Goal: Information Seeking & Learning: Learn about a topic

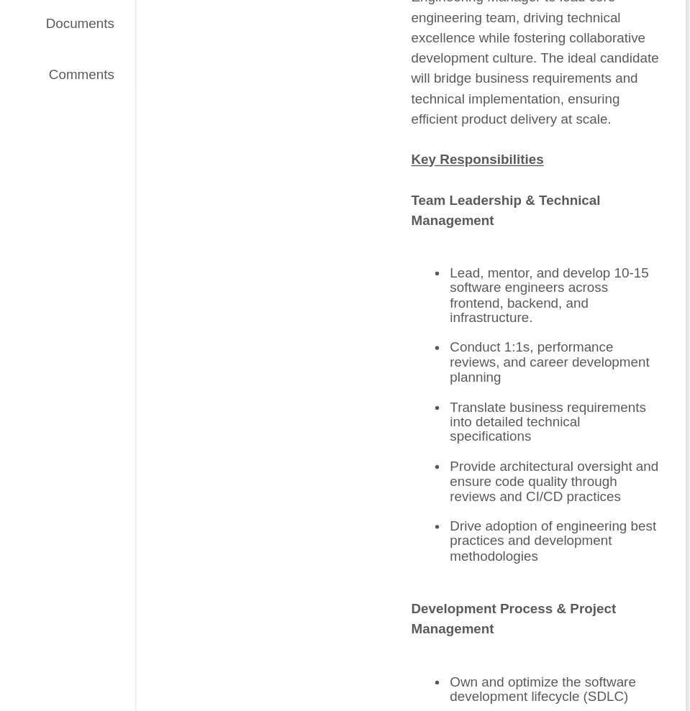
scroll to position [55, 0]
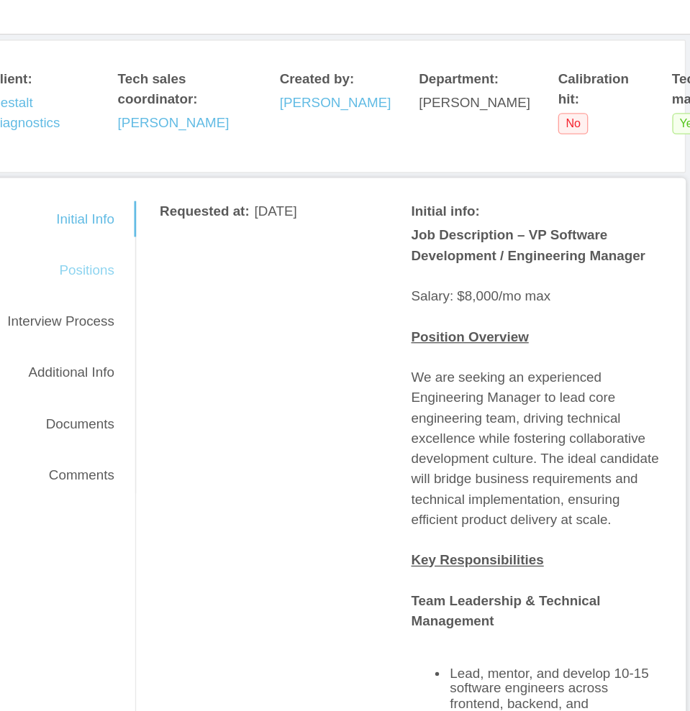
click at [222, 386] on div "Positions" at bounding box center [222, 383] width 114 height 27
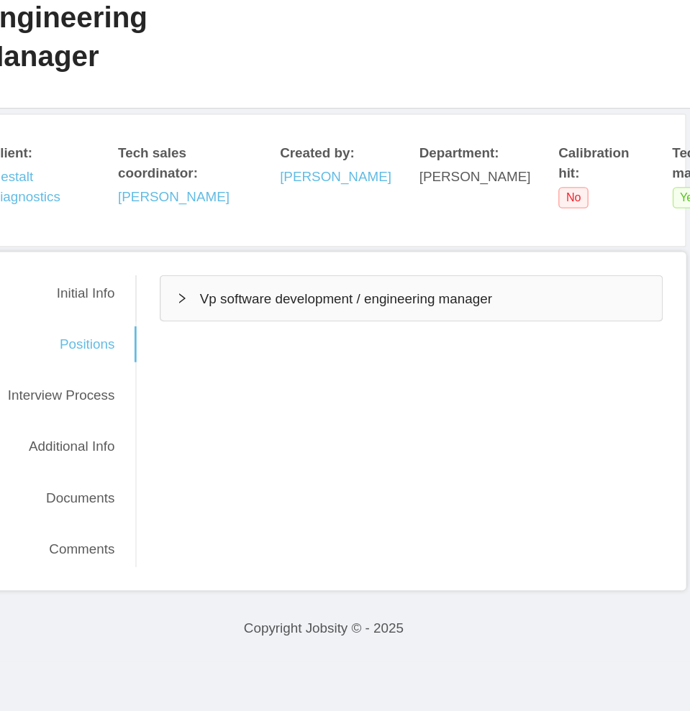
click at [309, 408] on icon "icon: right" at bounding box center [311, 404] width 9 height 9
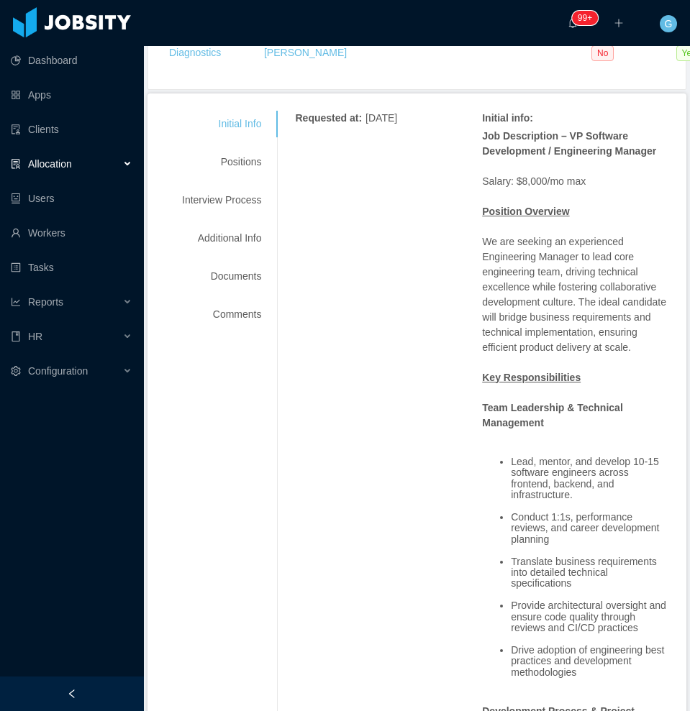
scroll to position [270, 0]
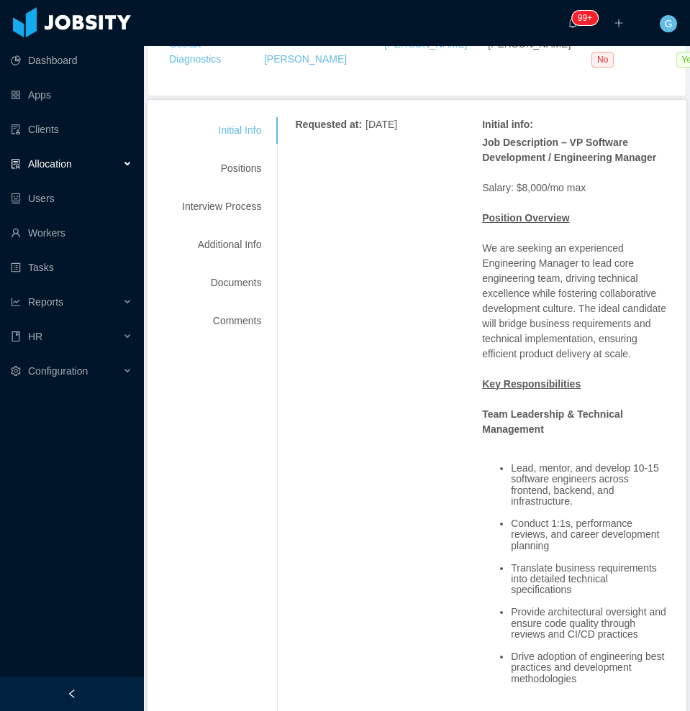
click at [216, 184] on div "Initial Info Positions Interview Process Additional Info Documents Comments" at bounding box center [222, 225] width 114 height 217
click at [217, 176] on div "Positions" at bounding box center [222, 168] width 114 height 27
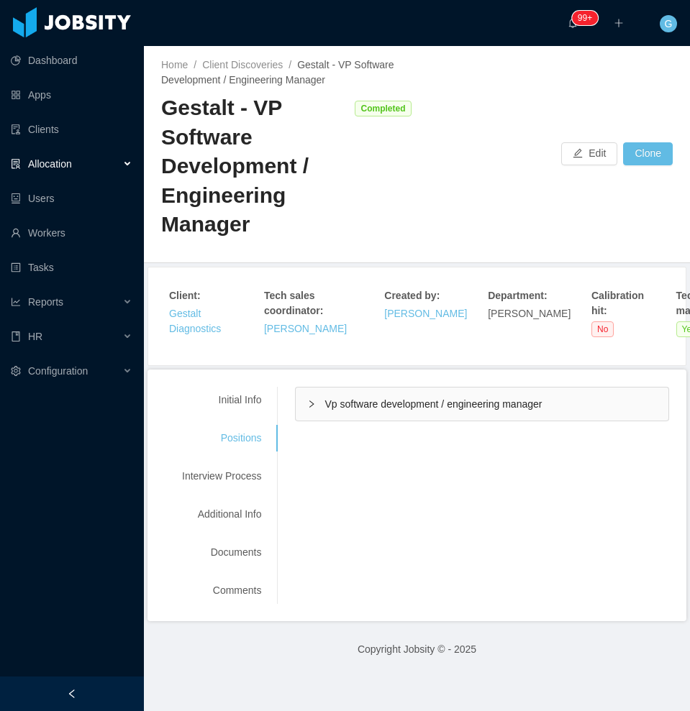
click at [308, 426] on div "Initial Info Positions Interview Process Additional Info Documents Comments Req…" at bounding box center [417, 495] width 504 height 217
click at [314, 401] on div "Vp software development / engineering manager" at bounding box center [482, 404] width 373 height 33
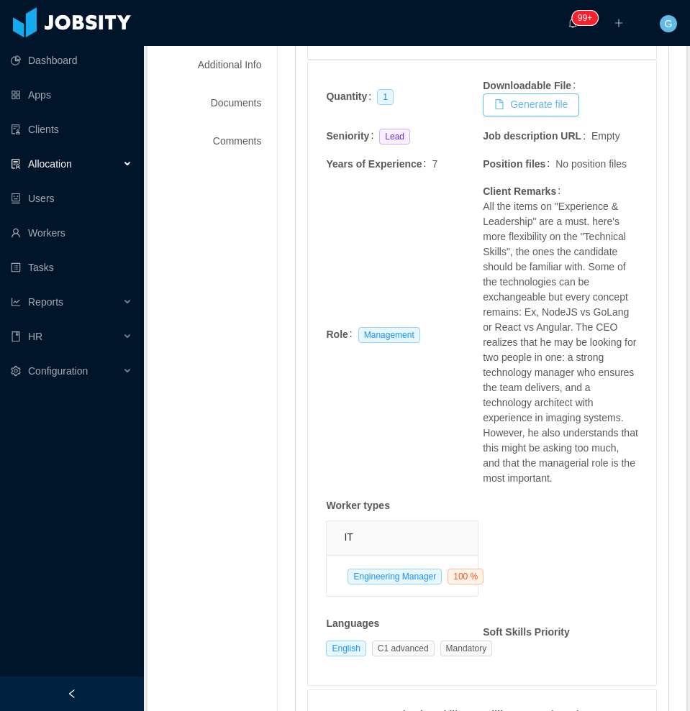
scroll to position [90, 0]
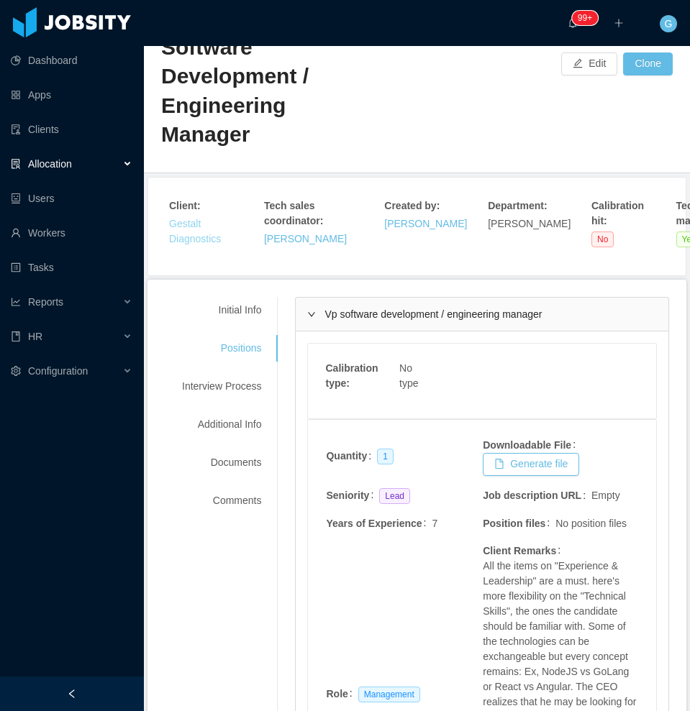
click at [198, 233] on link "Gestalt Diagnostics" at bounding box center [195, 231] width 52 height 27
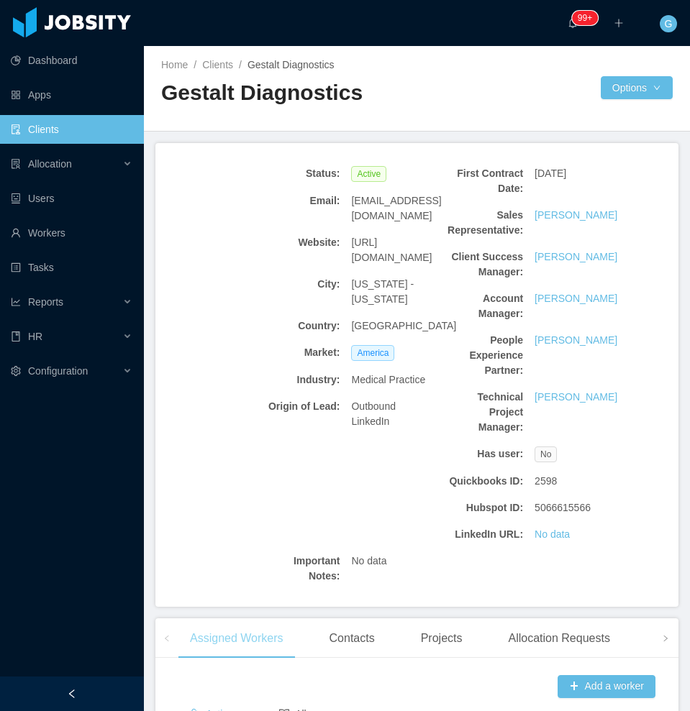
scroll to position [385, 0]
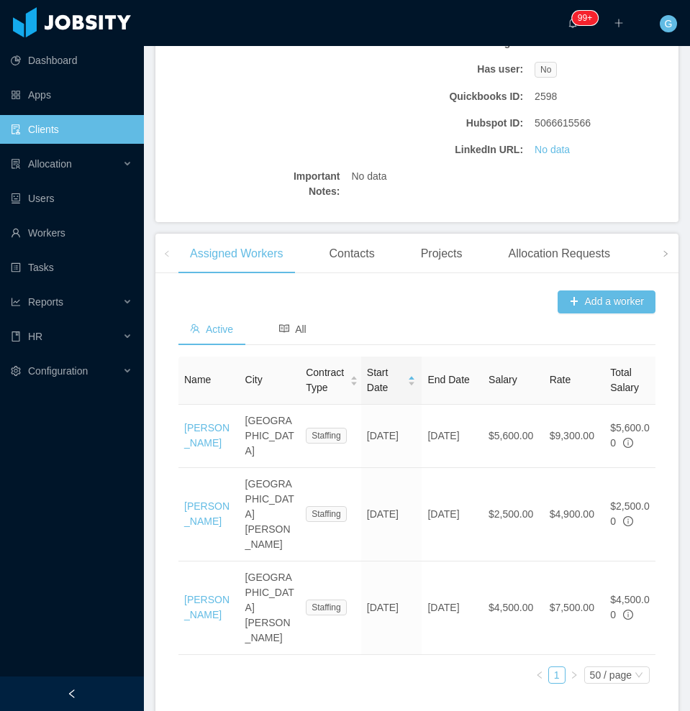
drag, startPoint x: 163, startPoint y: 490, endPoint x: 171, endPoint y: 577, distance: 86.7
click at [171, 577] on div "Add a worker Active All Name City Contract Type Start Date End Date Salary Rate…" at bounding box center [416, 502] width 523 height 434
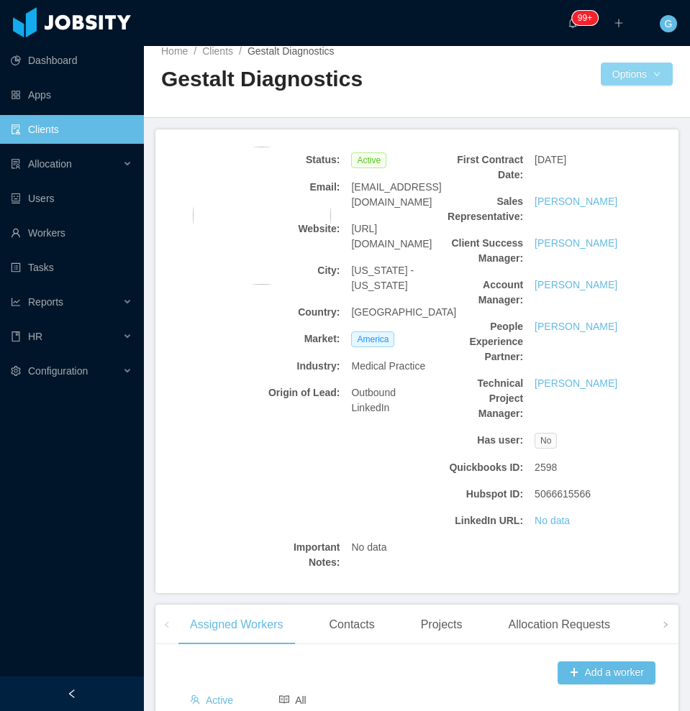
scroll to position [0, 0]
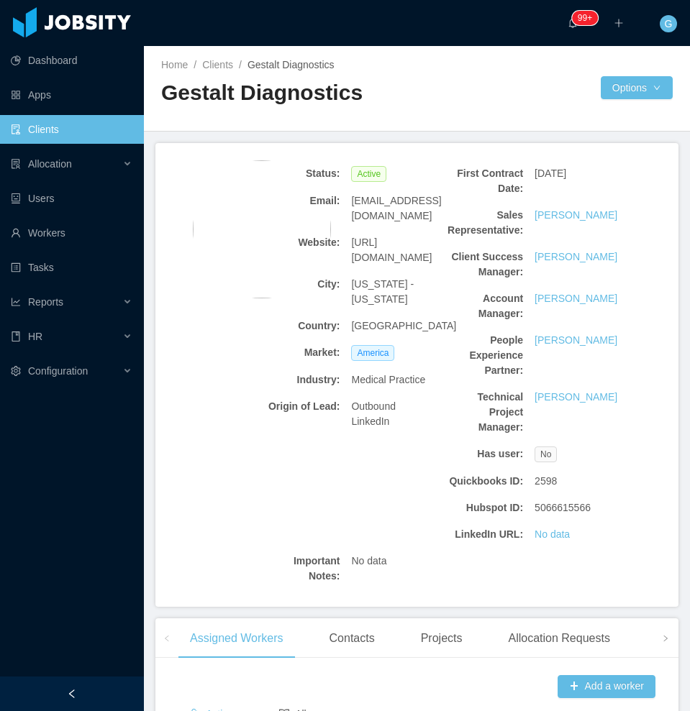
click at [377, 235] on span "http://www.gestaltdiagnostics.com" at bounding box center [391, 250] width 81 height 30
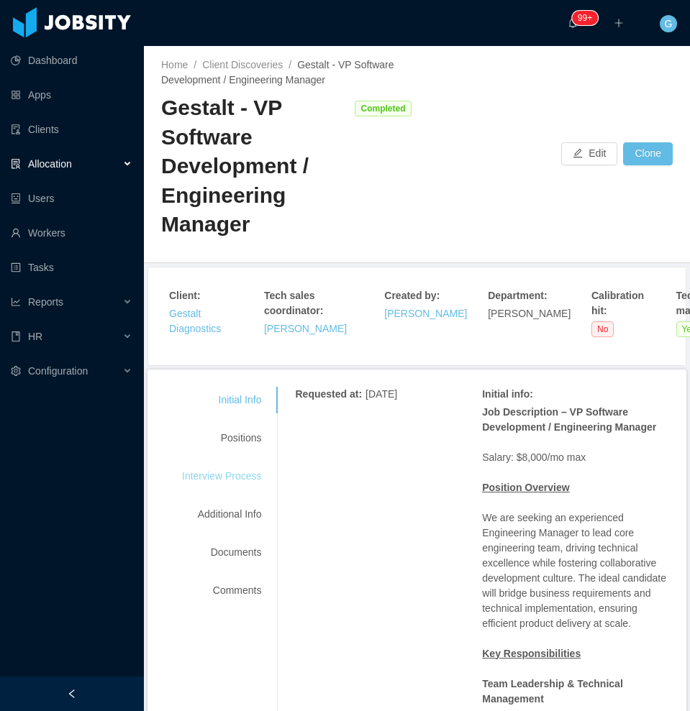
click at [232, 488] on div "Interview Process" at bounding box center [222, 476] width 114 height 27
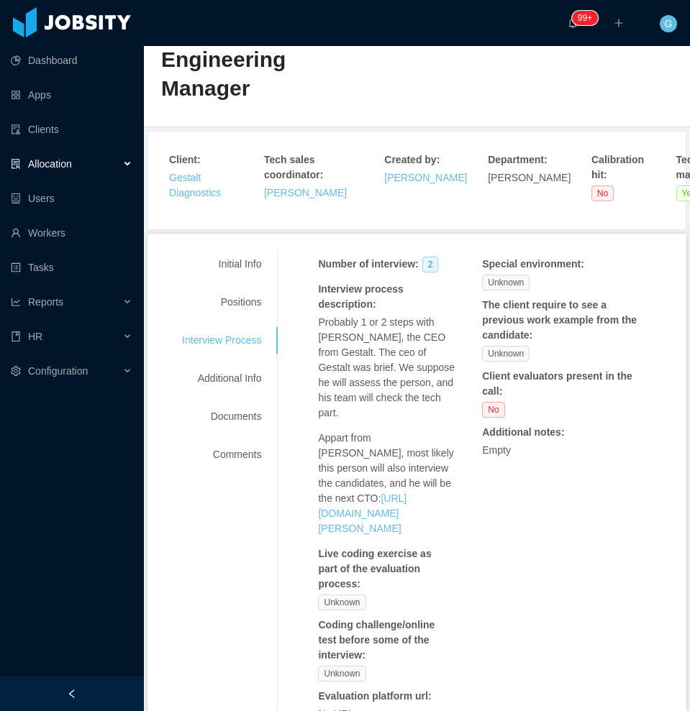
scroll to position [180, 0]
